Goal: Transaction & Acquisition: Purchase product/service

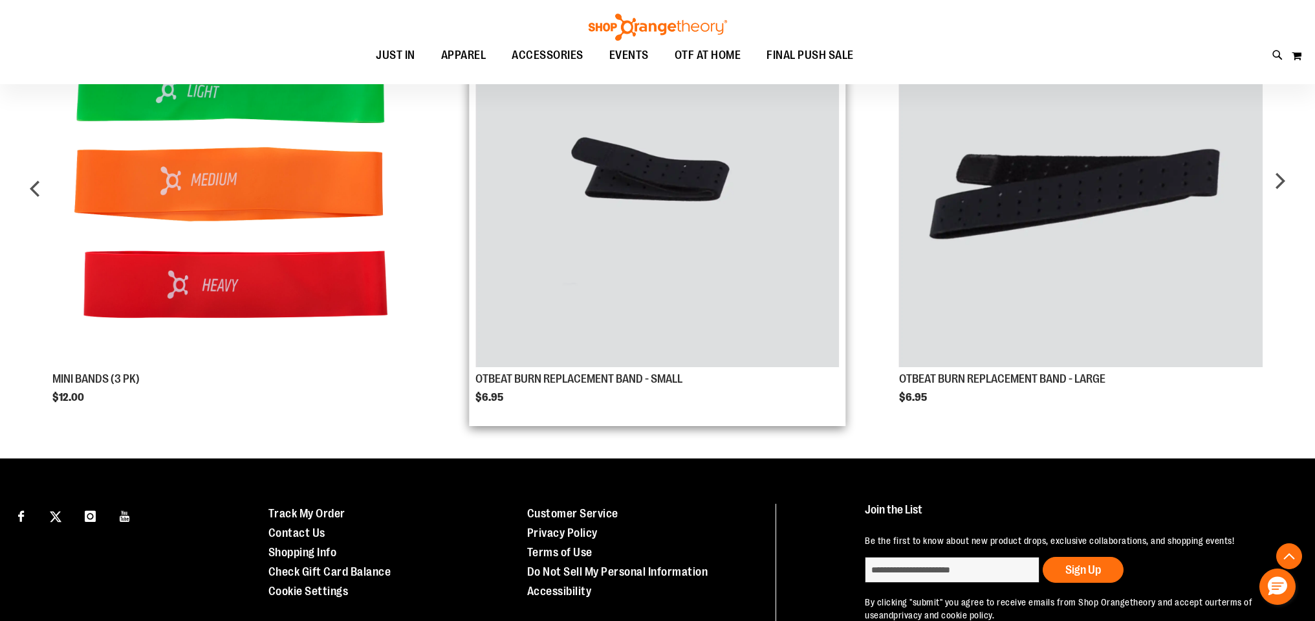
scroll to position [905, 0]
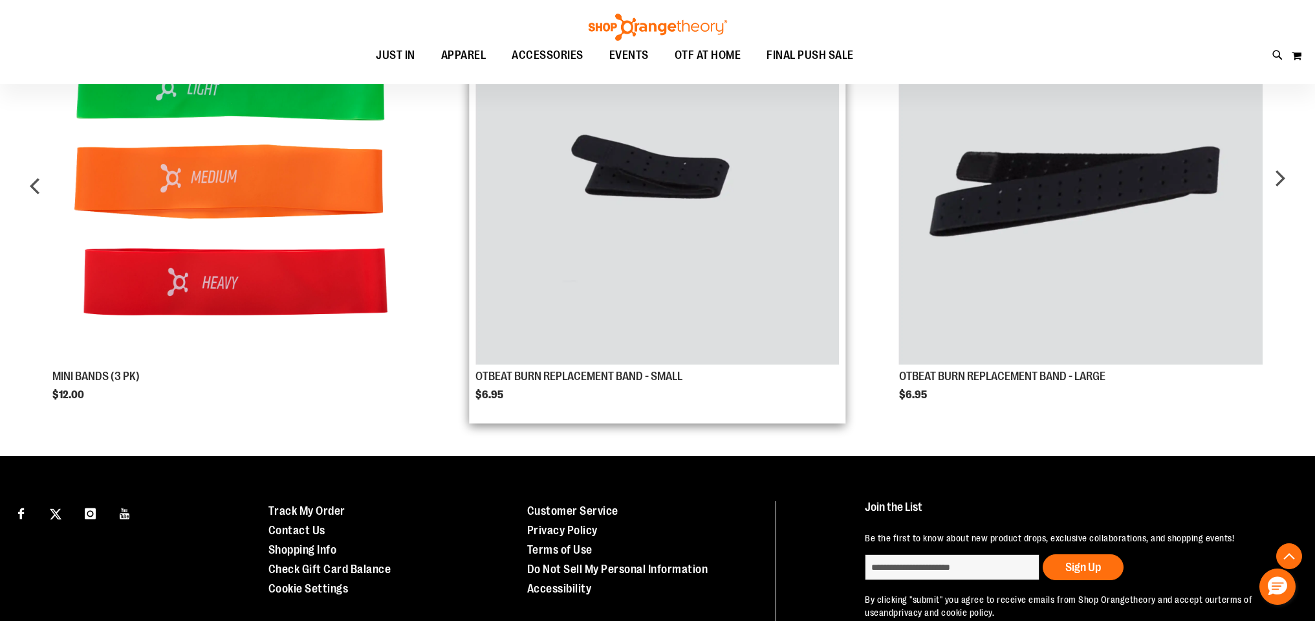
click at [608, 219] on img "Product Page Link" at bounding box center [658, 183] width 364 height 364
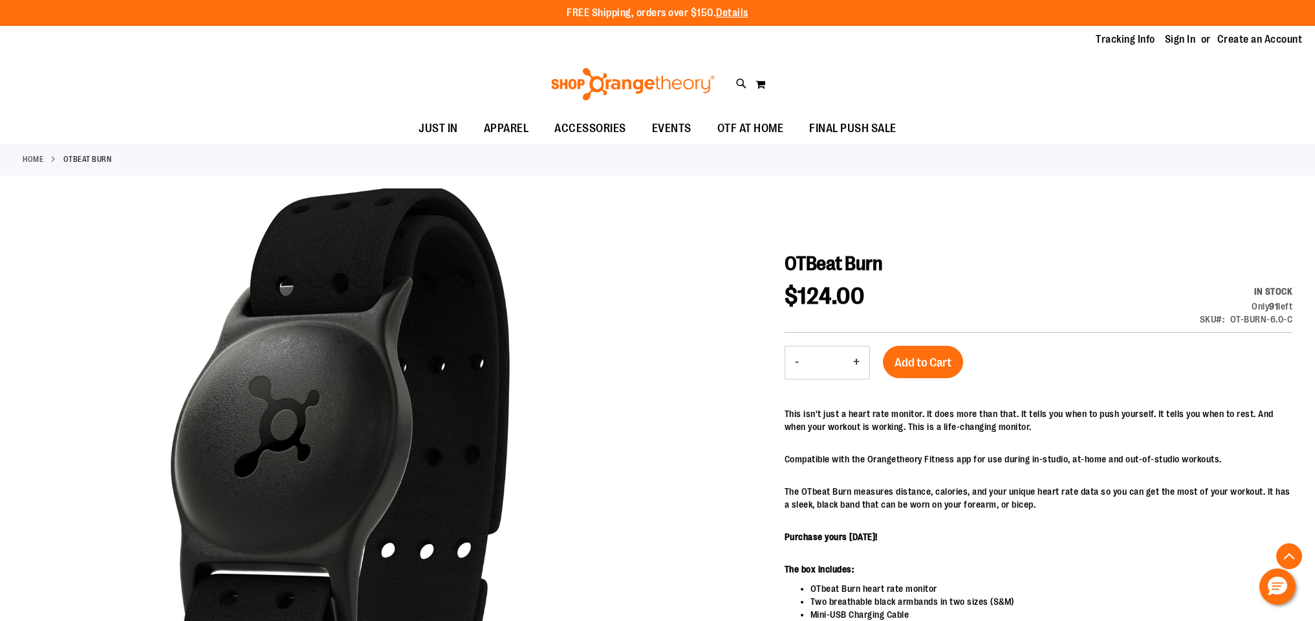
scroll to position [905, 0]
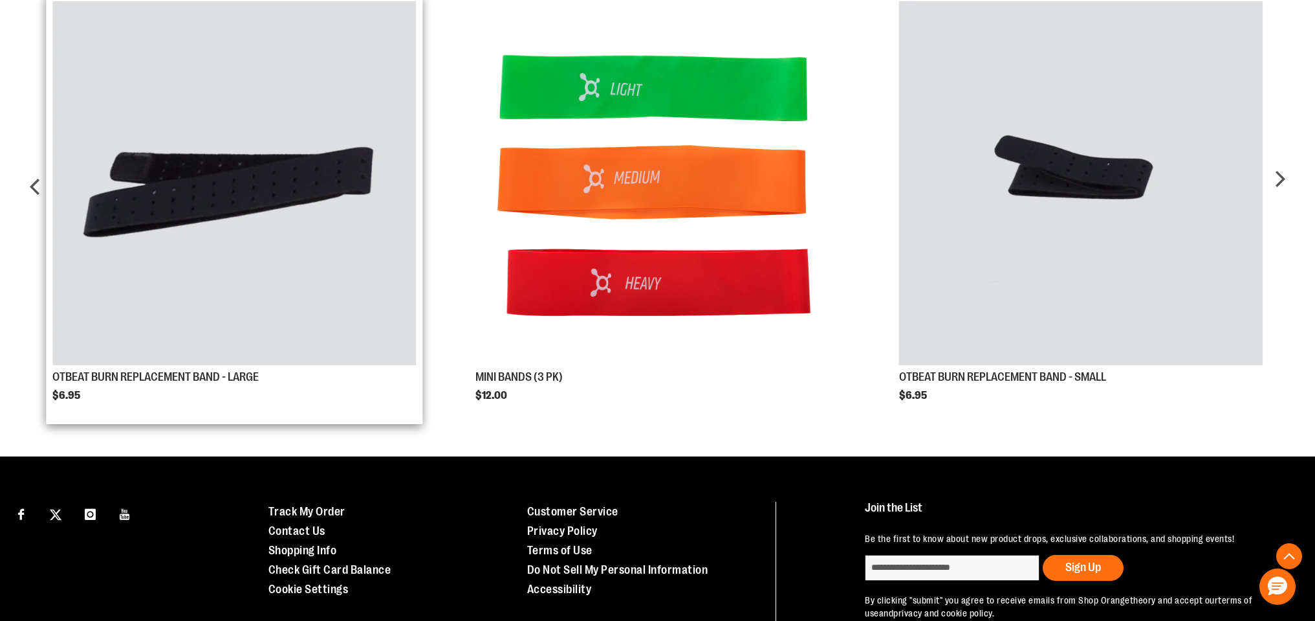
click at [273, 260] on img "Product Page Link" at bounding box center [234, 183] width 364 height 364
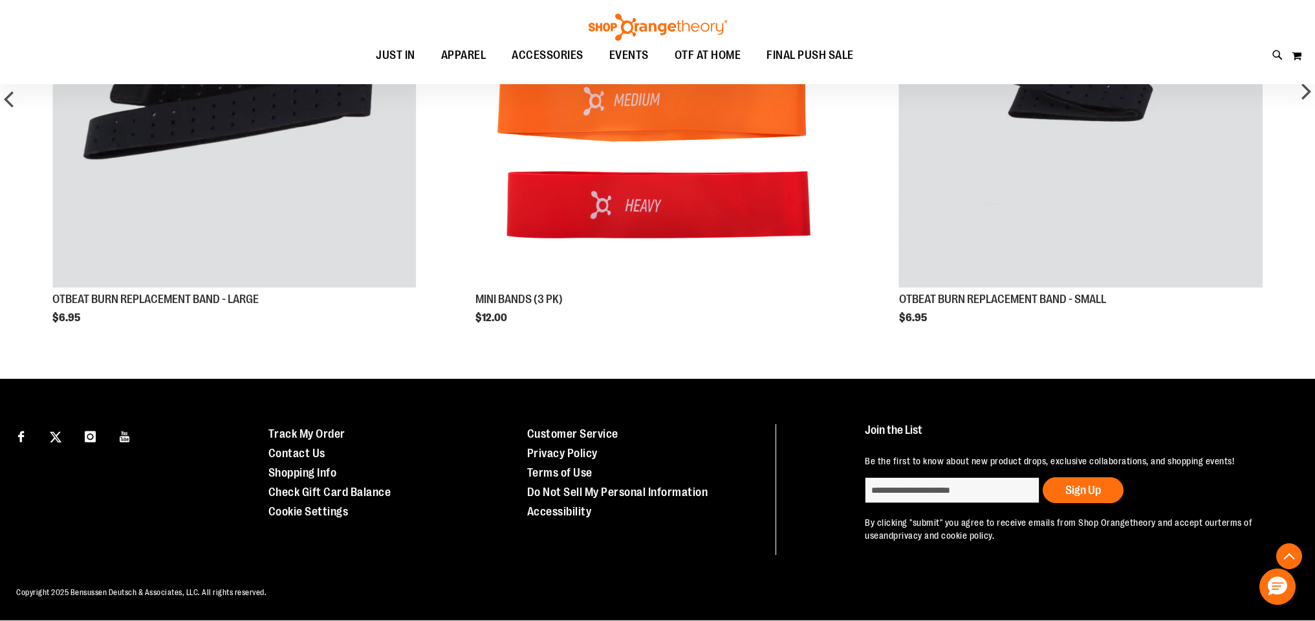
scroll to position [762, 0]
